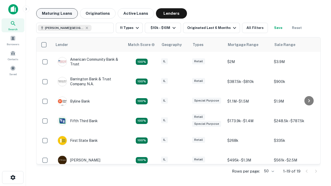
click at [57, 13] on button "Maturing Loans" at bounding box center [57, 13] width 42 height 10
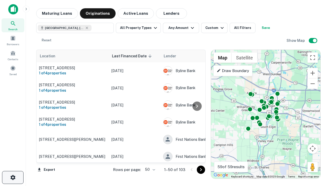
click at [13, 177] on icon "button" at bounding box center [13, 177] width 6 height 6
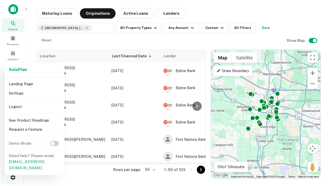
click at [34, 106] on li "Logout" at bounding box center [34, 106] width 55 height 9
